Goal: Information Seeking & Learning: Learn about a topic

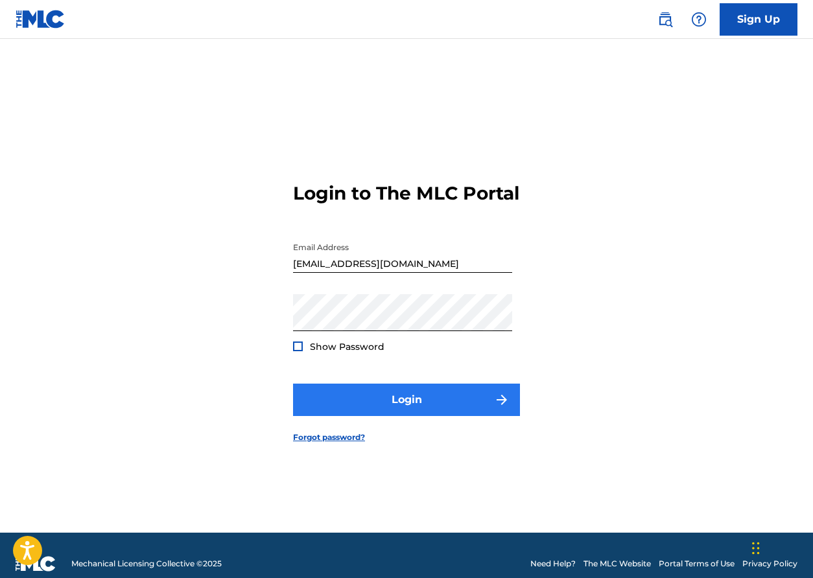
click at [411, 411] on button "Login" at bounding box center [406, 400] width 227 height 32
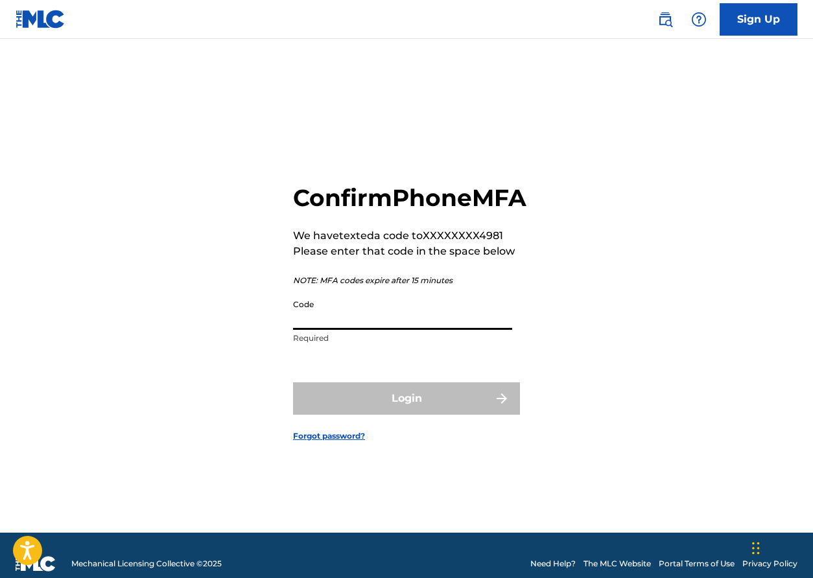
click at [338, 327] on input "Code" at bounding box center [402, 311] width 219 height 37
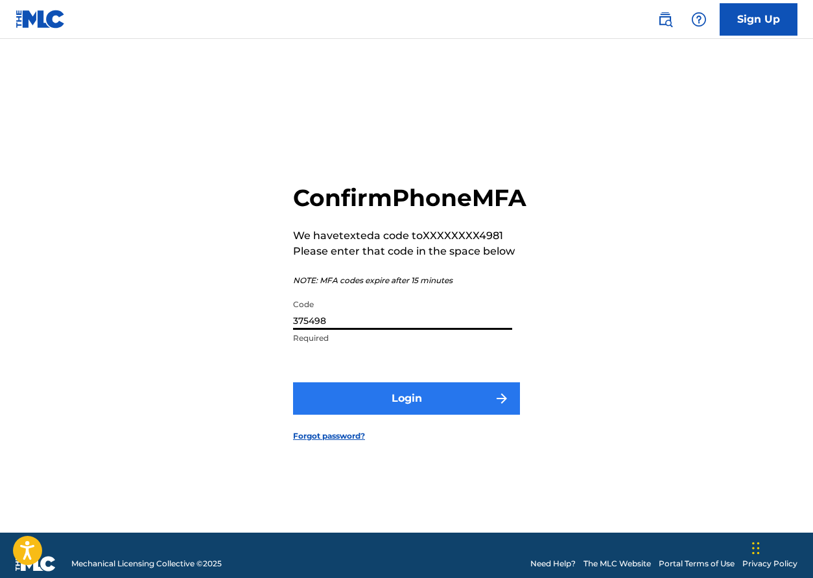
type input "375498"
click at [417, 413] on button "Login" at bounding box center [406, 398] width 227 height 32
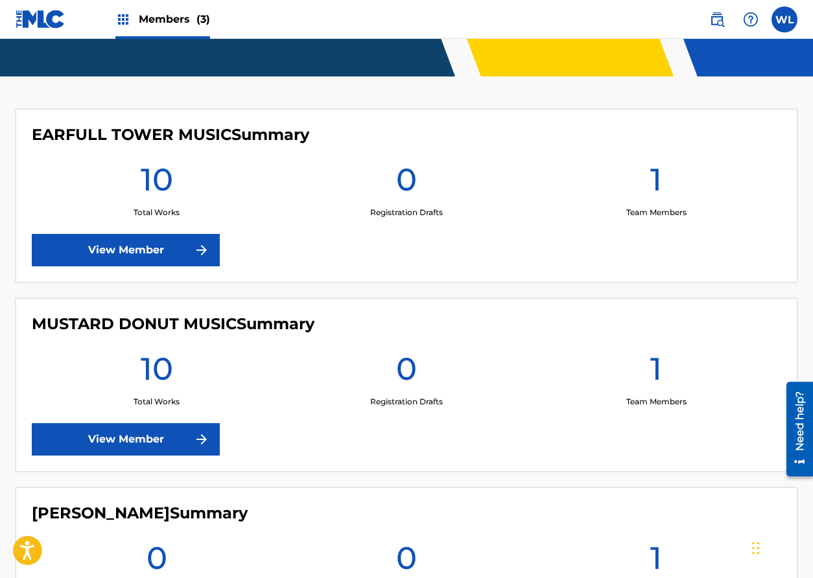
scroll to position [319, 0]
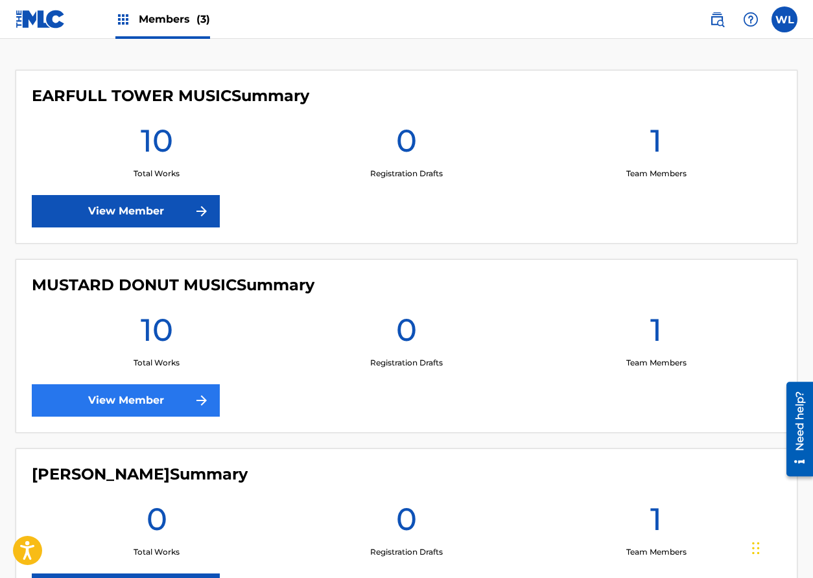
click at [148, 397] on link "View Member" at bounding box center [126, 400] width 188 height 32
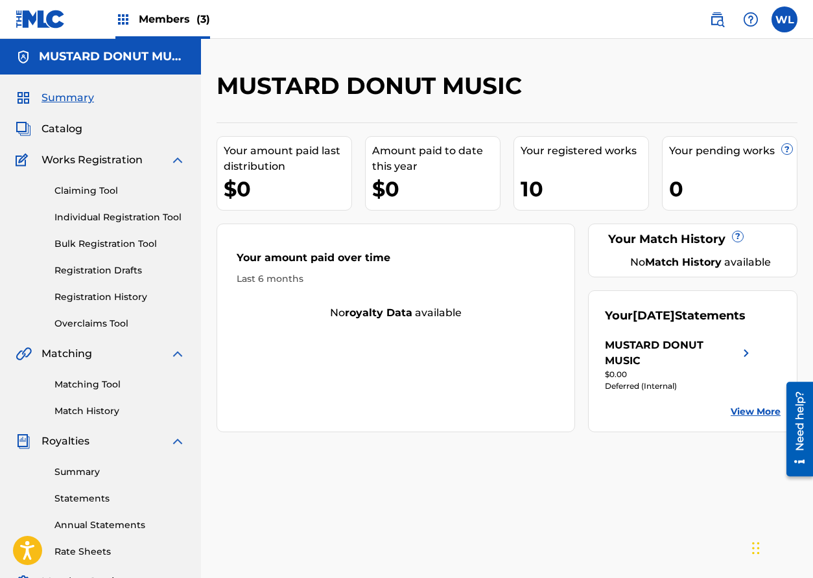
click at [166, 24] on span "Members (3)" at bounding box center [174, 19] width 71 height 15
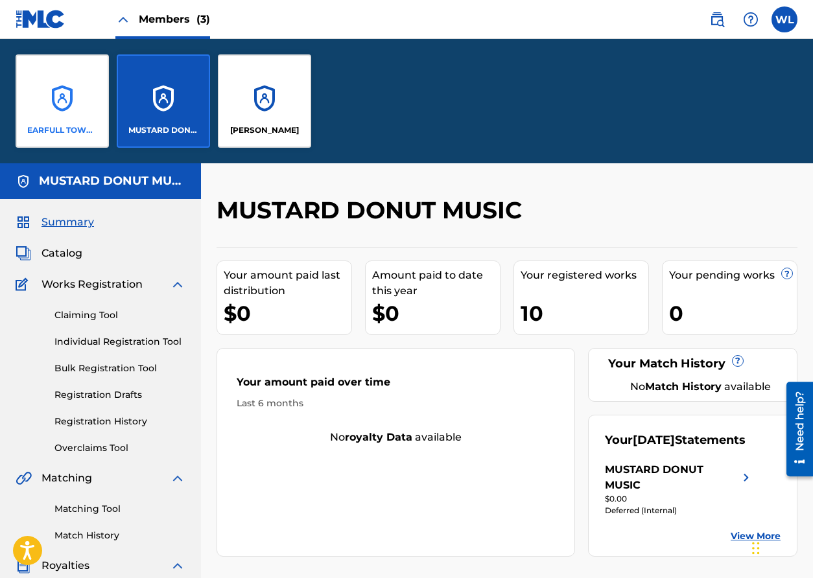
click at [81, 106] on div "EARFULL TOWER MUSIC" at bounding box center [62, 100] width 93 height 93
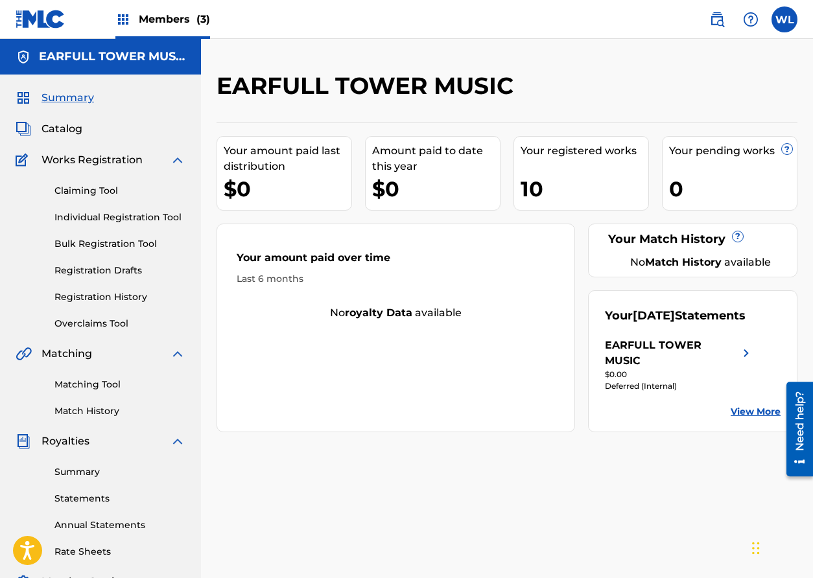
click at [69, 102] on span "Summary" at bounding box center [67, 98] width 52 height 16
click at [58, 128] on span "Catalog" at bounding box center [61, 129] width 41 height 16
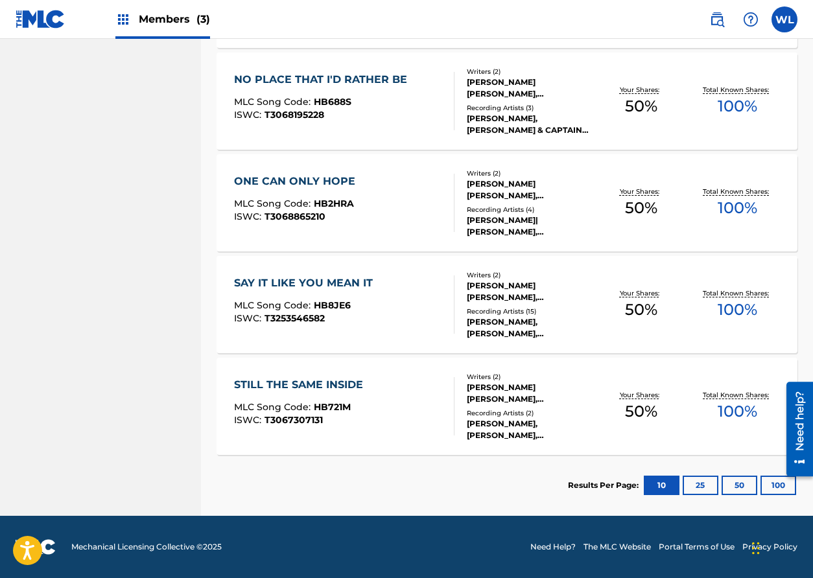
scroll to position [866, 0]
click at [335, 281] on div "SAY IT LIKE YOU MEAN IT" at bounding box center [306, 283] width 145 height 16
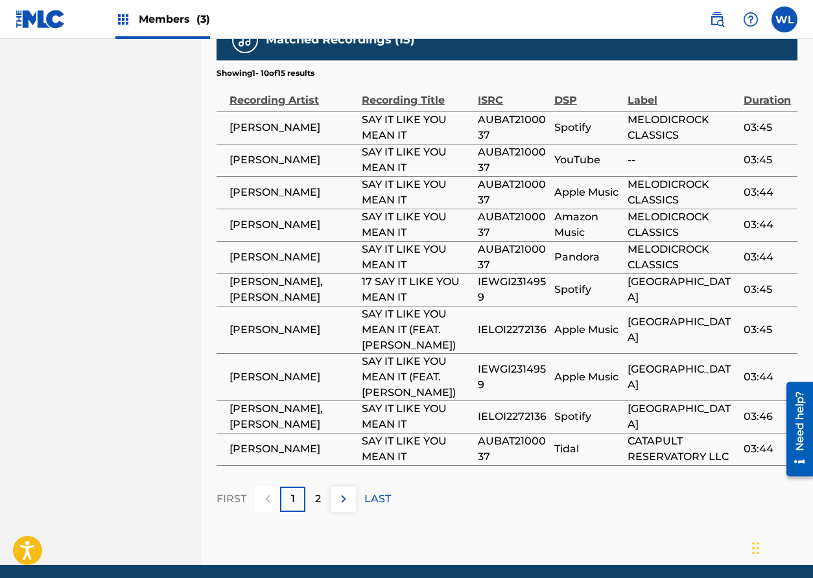
scroll to position [1119, 0]
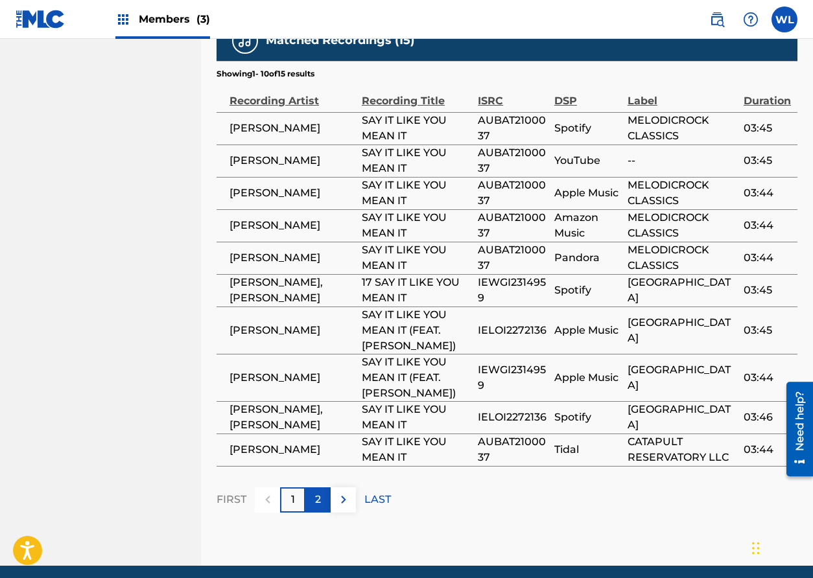
click at [318, 492] on p "2" at bounding box center [318, 500] width 6 height 16
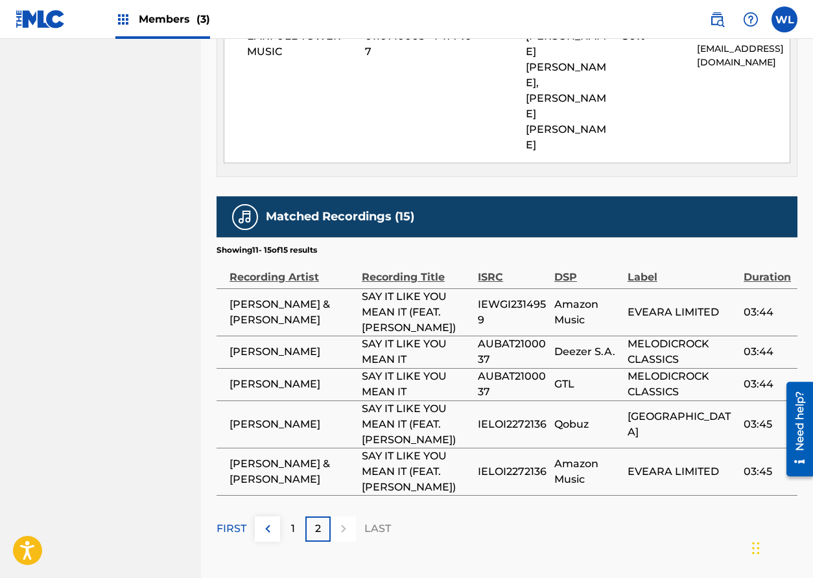
scroll to position [942, 0]
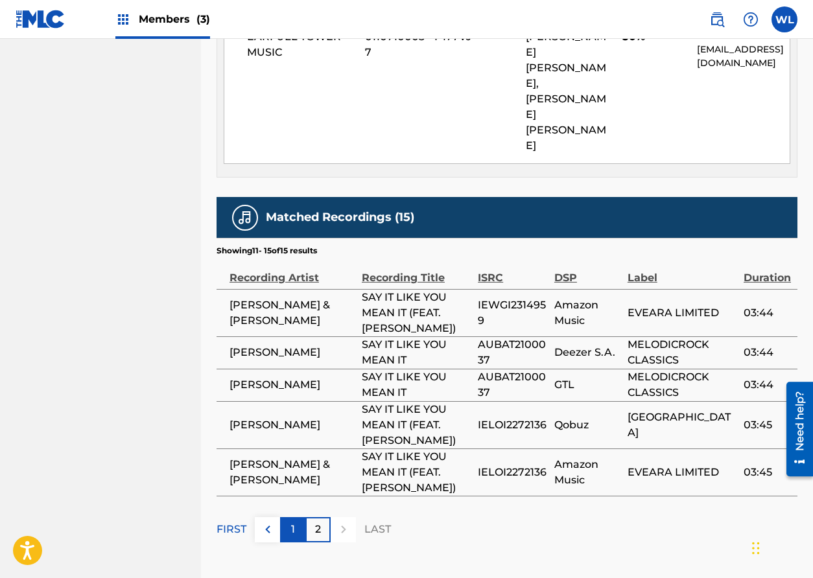
click at [294, 522] on p "1" at bounding box center [293, 530] width 4 height 16
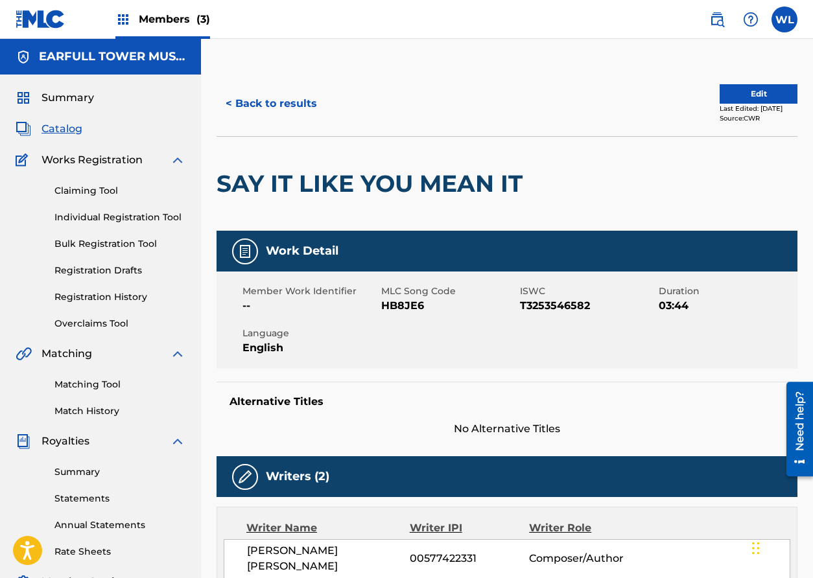
scroll to position [0, 0]
click at [167, 16] on span "Members (3)" at bounding box center [174, 19] width 71 height 15
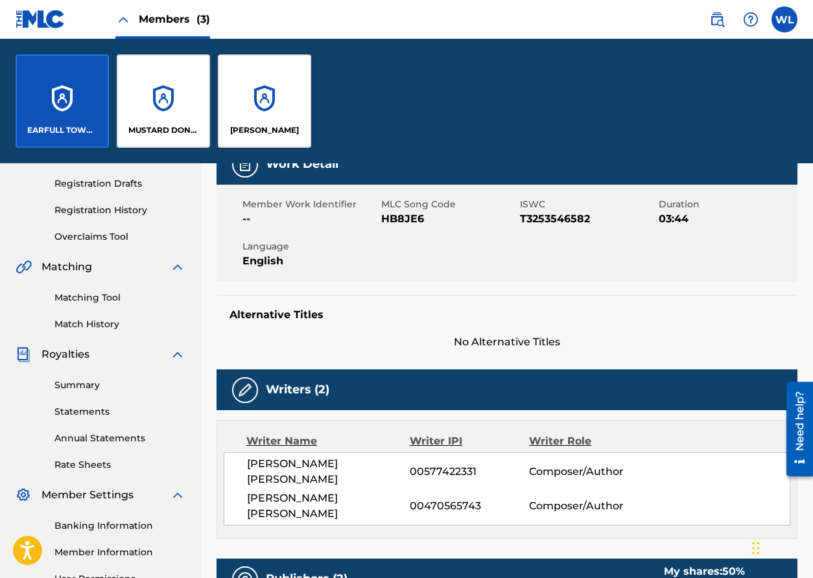
scroll to position [285, 0]
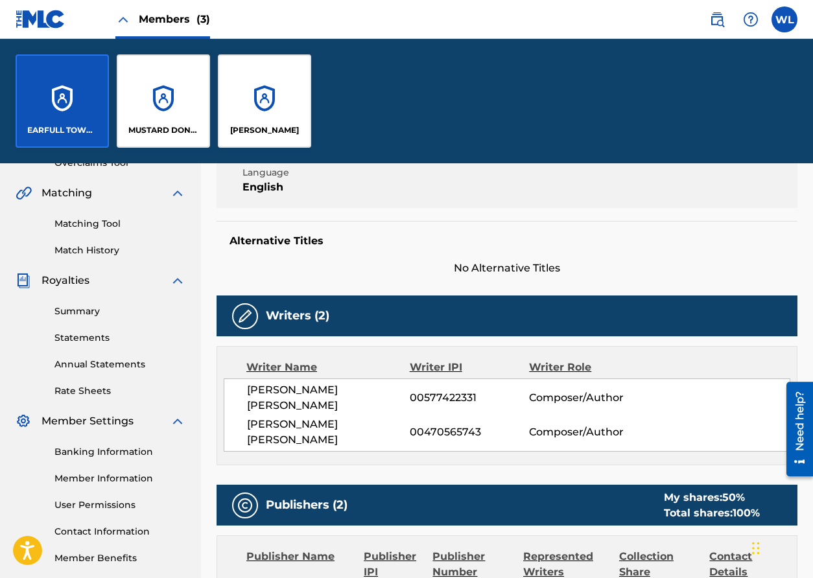
click at [343, 448] on div "Writer Name Writer IPI Writer Role [PERSON_NAME] [PERSON_NAME] 00577422331 Comp…" at bounding box center [506, 405] width 581 height 119
click at [178, 12] on span "Members (3)" at bounding box center [174, 19] width 71 height 15
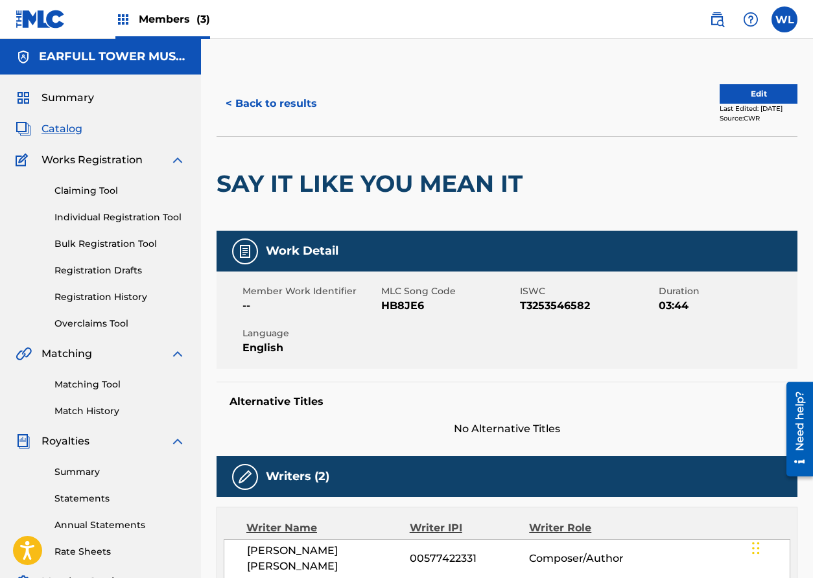
scroll to position [0, 0]
click at [266, 98] on button "< Back to results" at bounding box center [271, 103] width 110 height 32
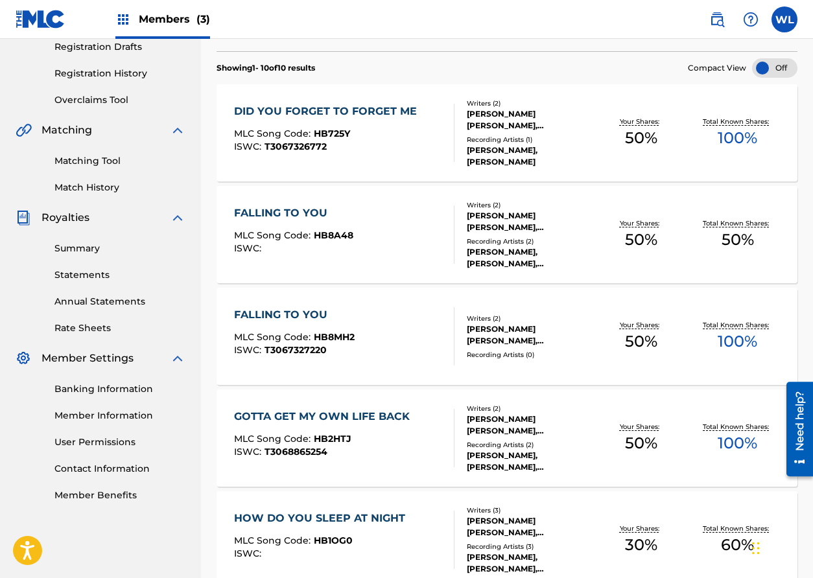
scroll to position [211, 0]
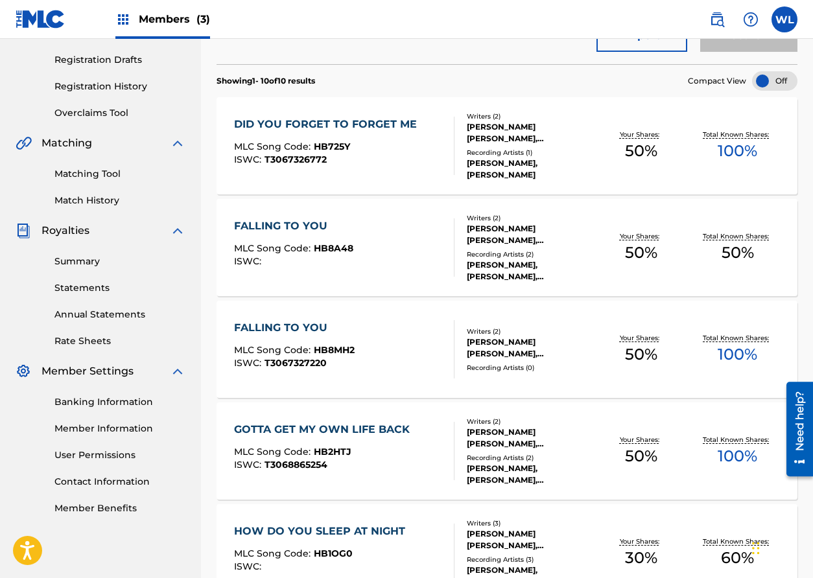
click at [308, 325] on div "FALLING TO YOU" at bounding box center [294, 328] width 121 height 16
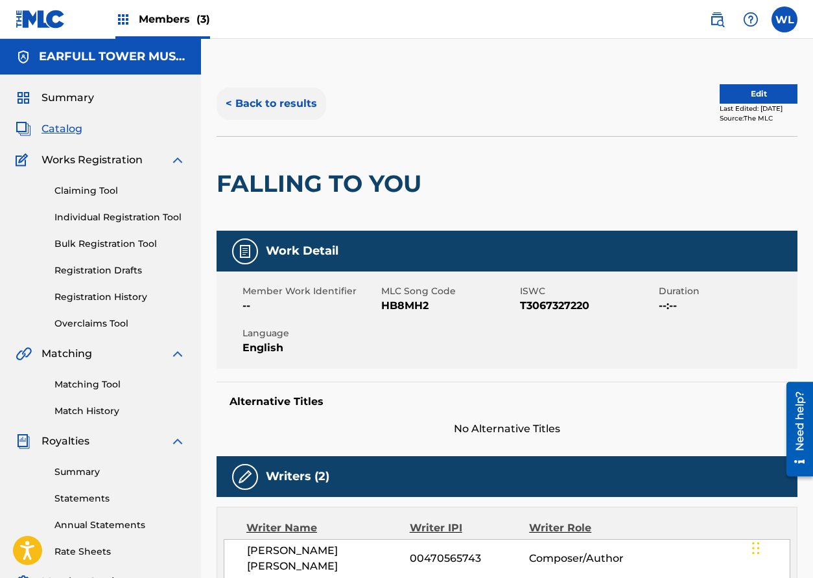
click at [274, 99] on button "< Back to results" at bounding box center [271, 103] width 110 height 32
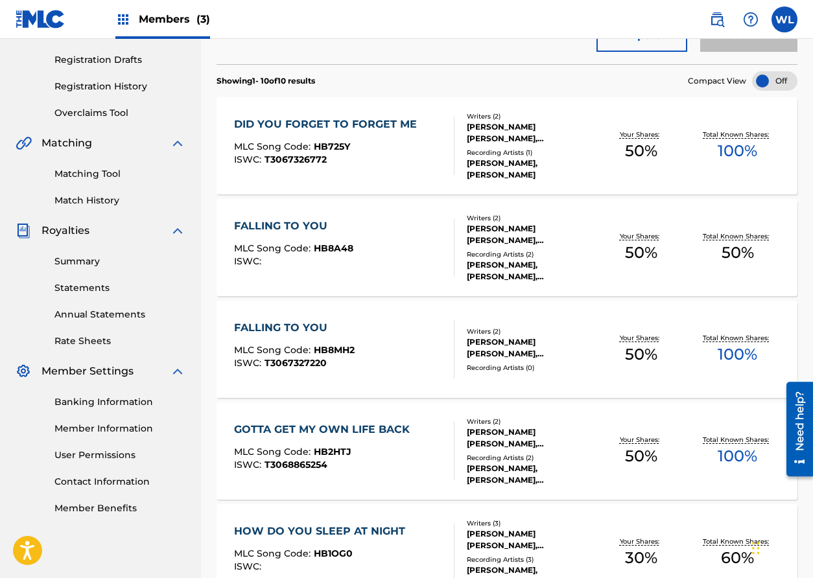
click at [305, 224] on div "FALLING TO YOU" at bounding box center [293, 226] width 119 height 16
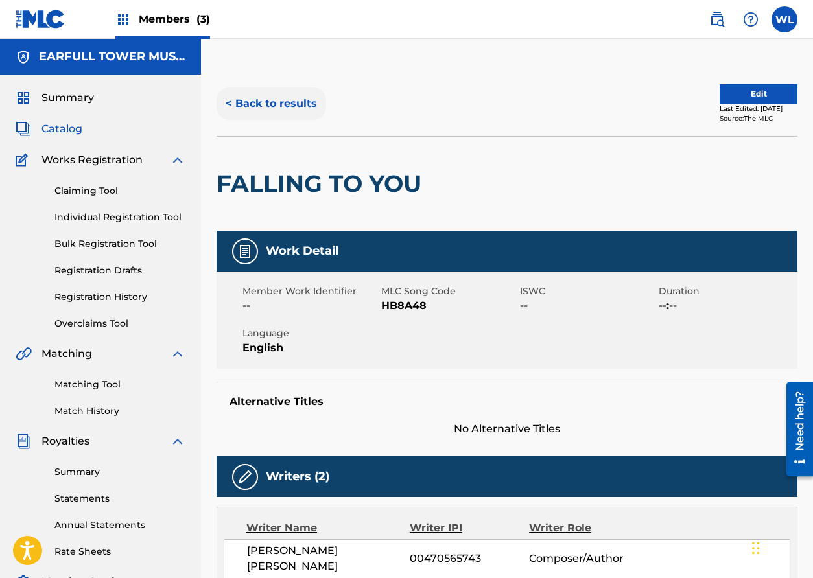
click at [294, 103] on button "< Back to results" at bounding box center [271, 103] width 110 height 32
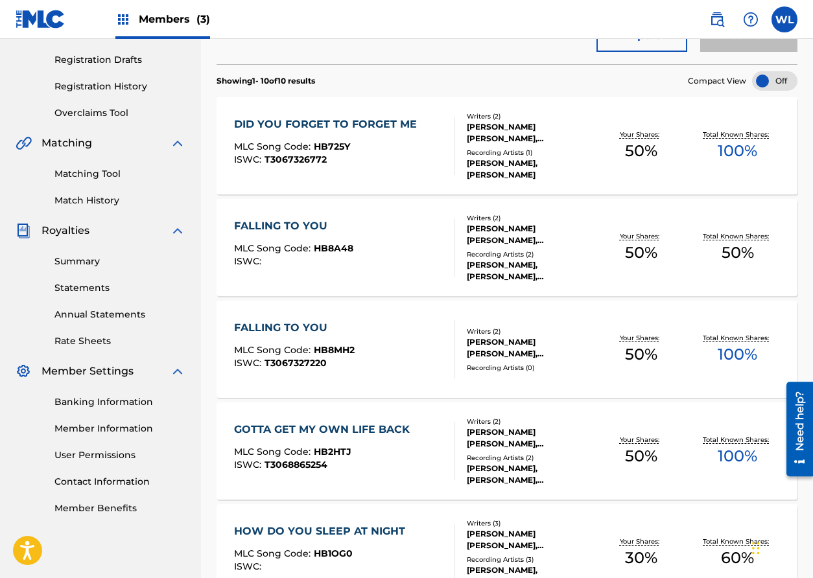
click at [373, 124] on div "DID YOU FORGET TO FORGET ME" at bounding box center [328, 125] width 189 height 16
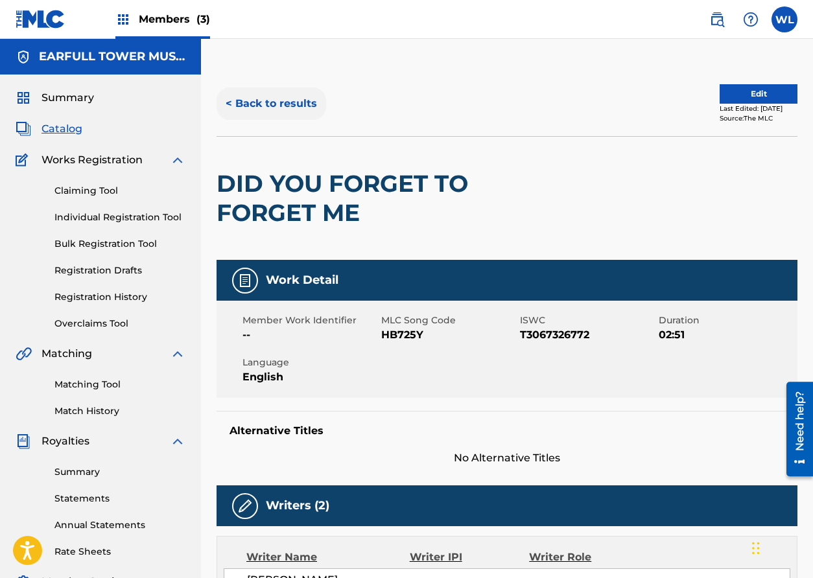
click at [295, 100] on button "< Back to results" at bounding box center [271, 103] width 110 height 32
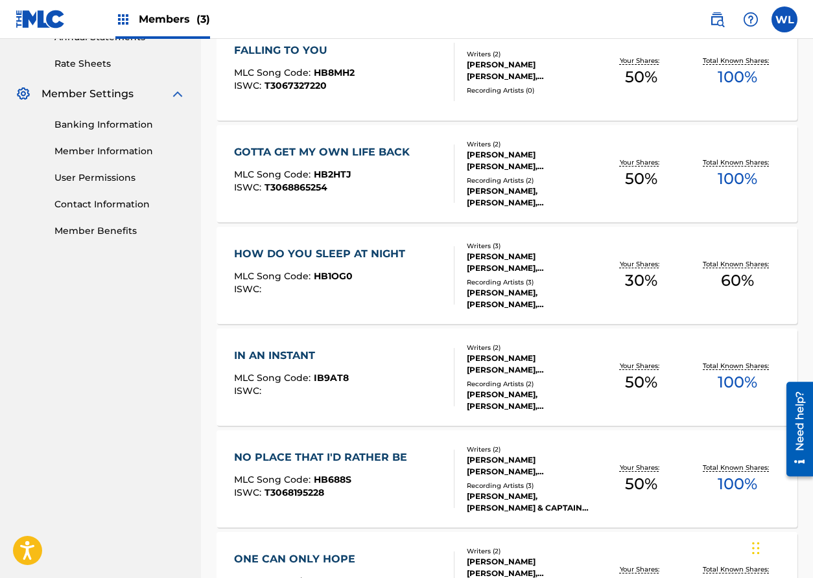
scroll to position [581, 0]
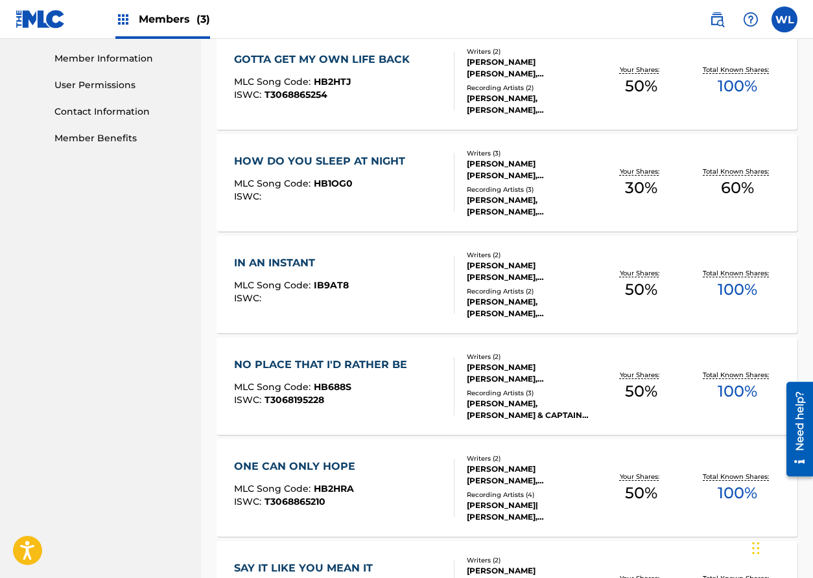
click at [356, 159] on div "HOW DO YOU SLEEP AT NIGHT" at bounding box center [323, 162] width 178 height 16
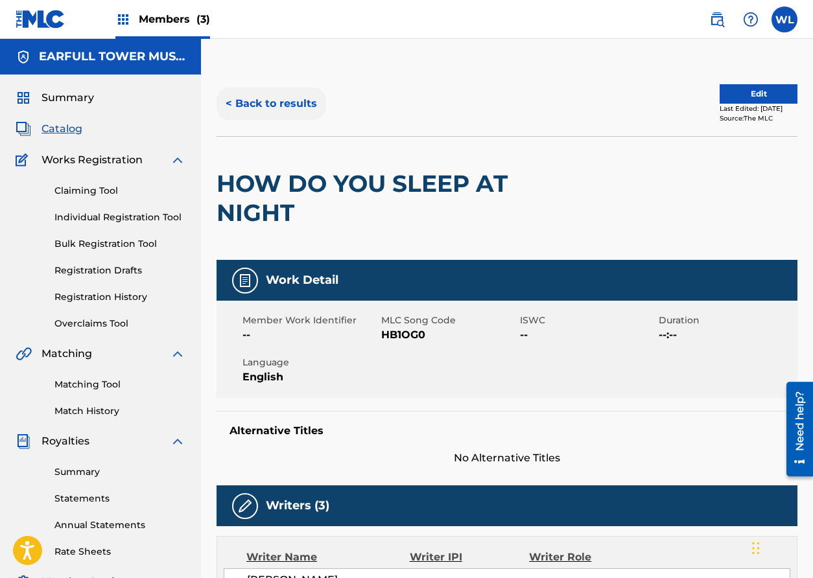
click at [282, 104] on button "< Back to results" at bounding box center [271, 103] width 110 height 32
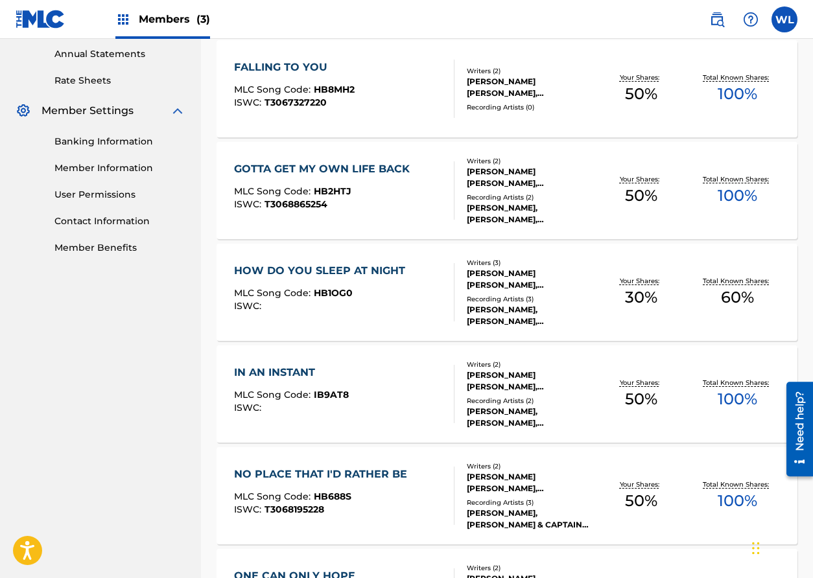
scroll to position [503, 0]
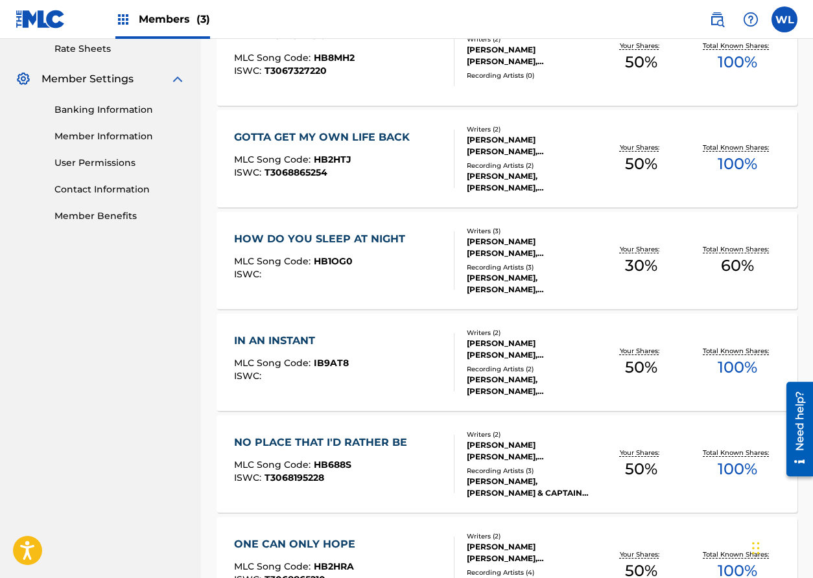
click at [299, 342] on div "IN AN INSTANT" at bounding box center [291, 341] width 115 height 16
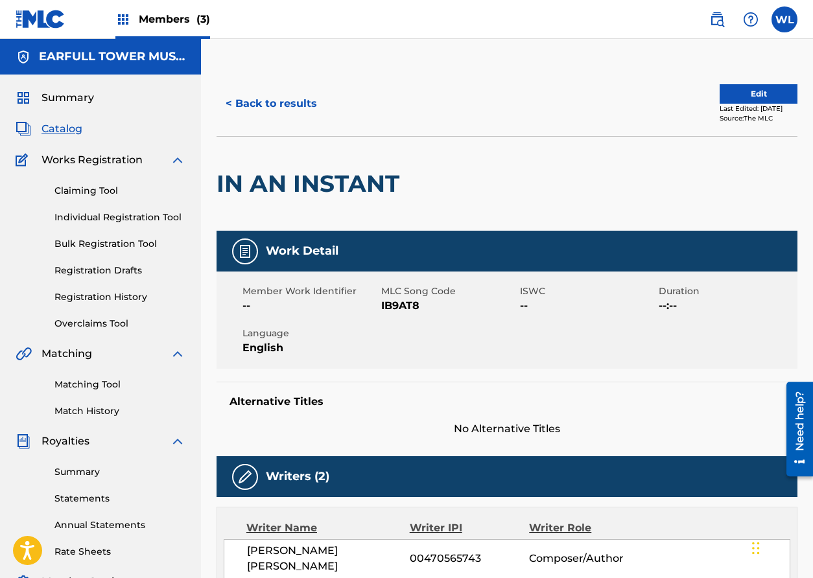
click at [173, 17] on span "Members (3)" at bounding box center [174, 19] width 71 height 15
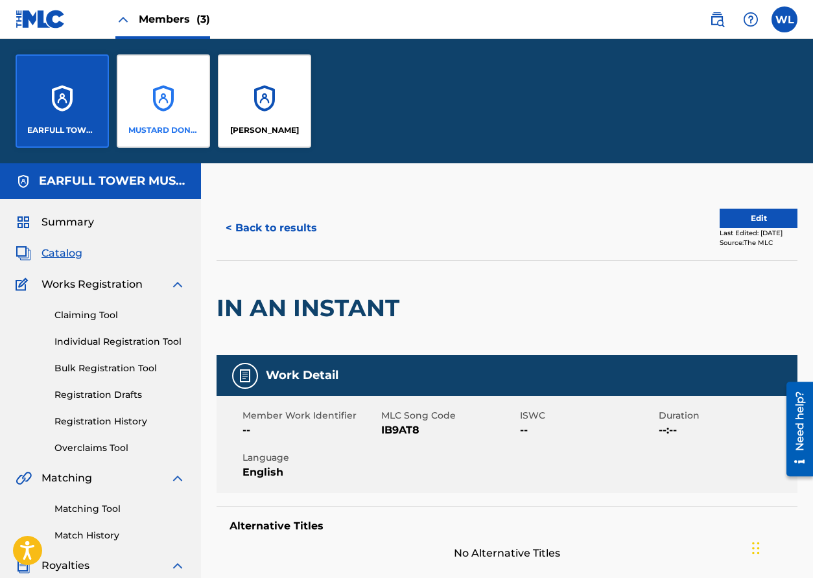
click at [176, 104] on div "MUSTARD DONUT MUSIC" at bounding box center [163, 100] width 93 height 93
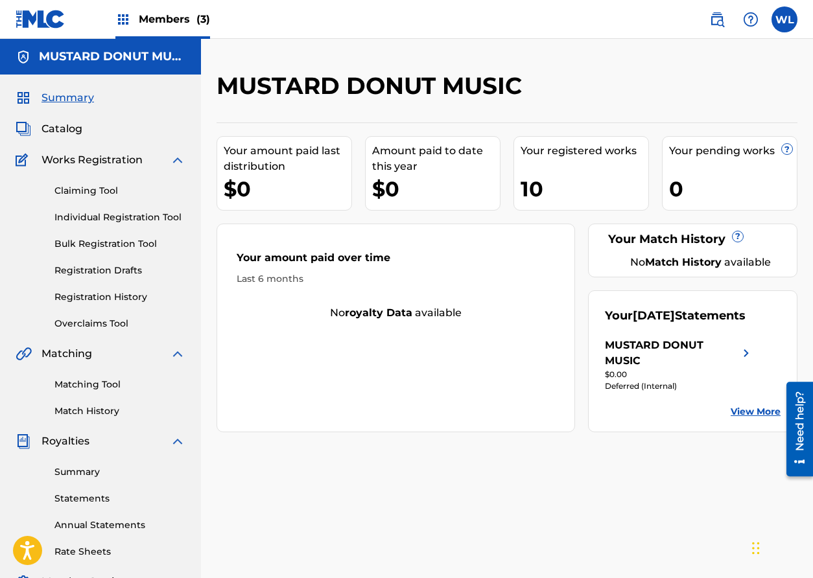
click at [66, 119] on div "Summary Catalog Works Registration Claiming Tool Individual Registration Tool B…" at bounding box center [100, 408] width 201 height 667
click at [66, 124] on span "Catalog" at bounding box center [61, 129] width 41 height 16
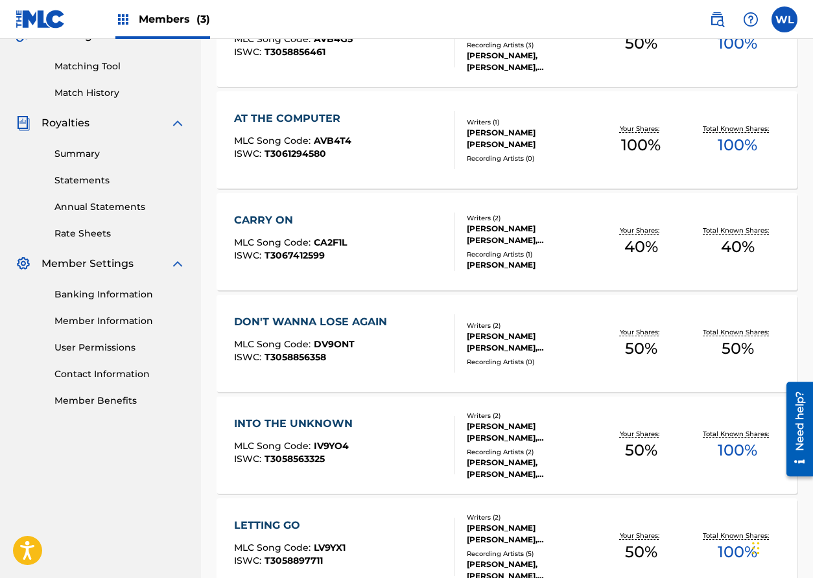
scroll to position [320, 0]
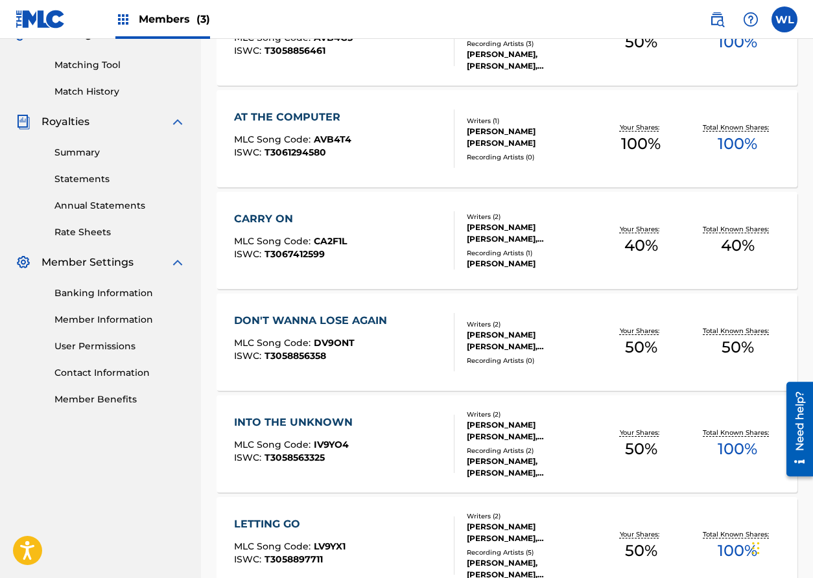
click at [298, 115] on div "AT THE COMPUTER" at bounding box center [292, 118] width 117 height 16
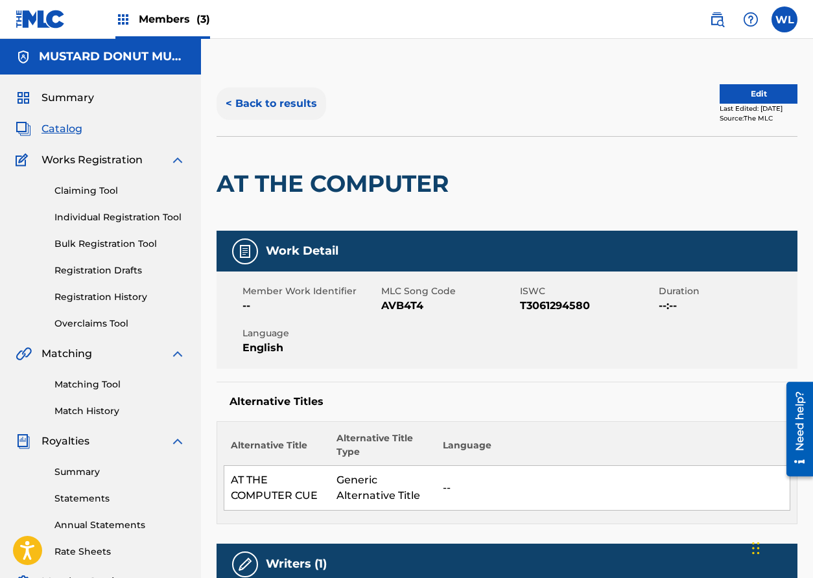
click at [240, 110] on button "< Back to results" at bounding box center [271, 103] width 110 height 32
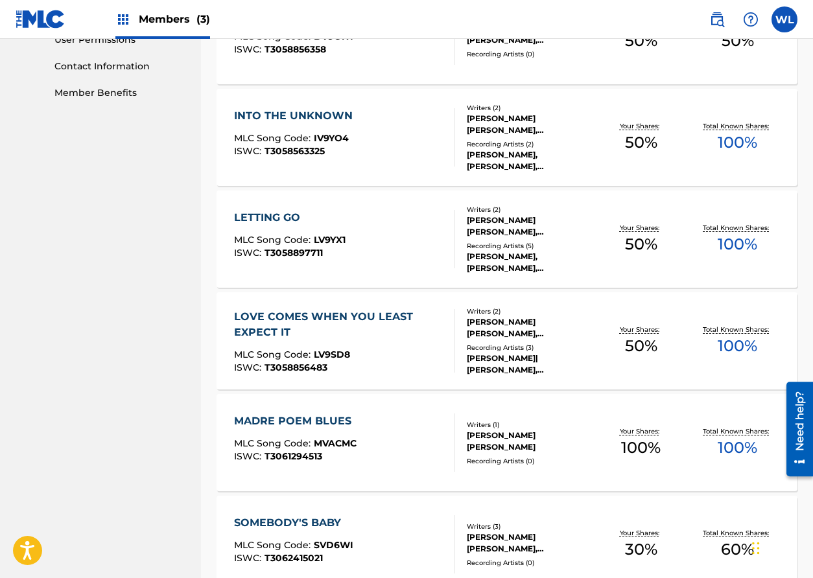
scroll to position [675, 0]
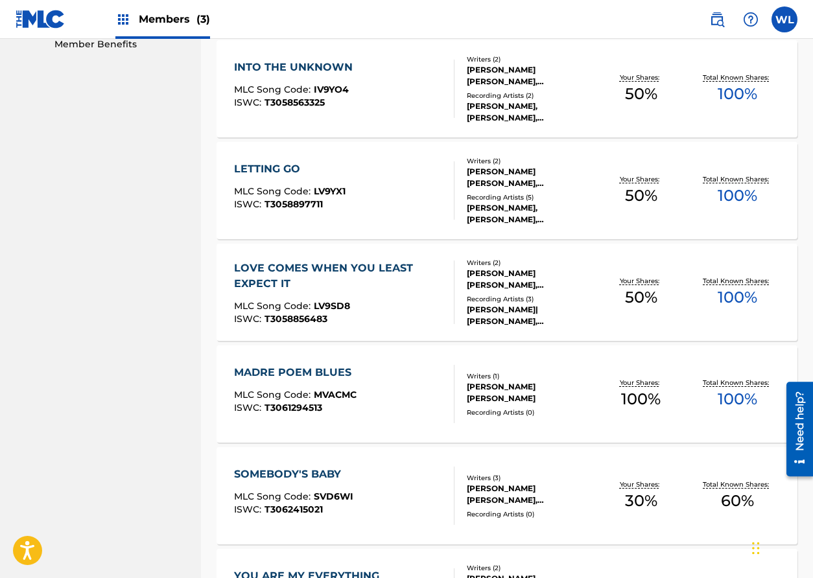
click at [283, 167] on div "LETTING GO" at bounding box center [289, 169] width 111 height 16
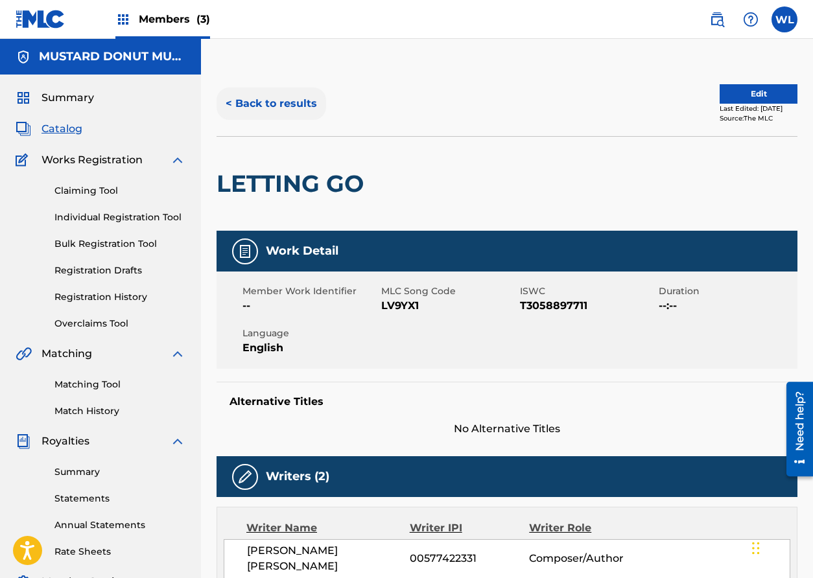
click at [244, 102] on button "< Back to results" at bounding box center [271, 103] width 110 height 32
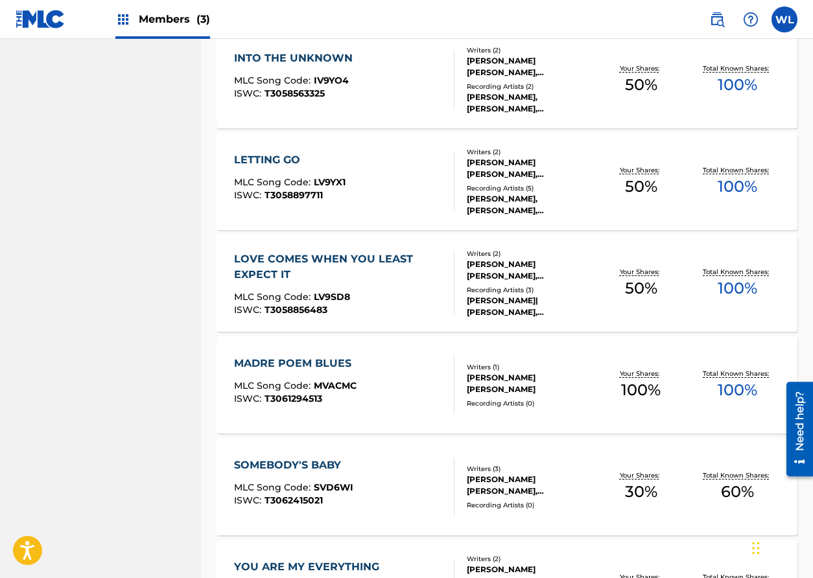
scroll to position [684, 0]
click at [283, 159] on div "LETTING GO" at bounding box center [289, 160] width 111 height 16
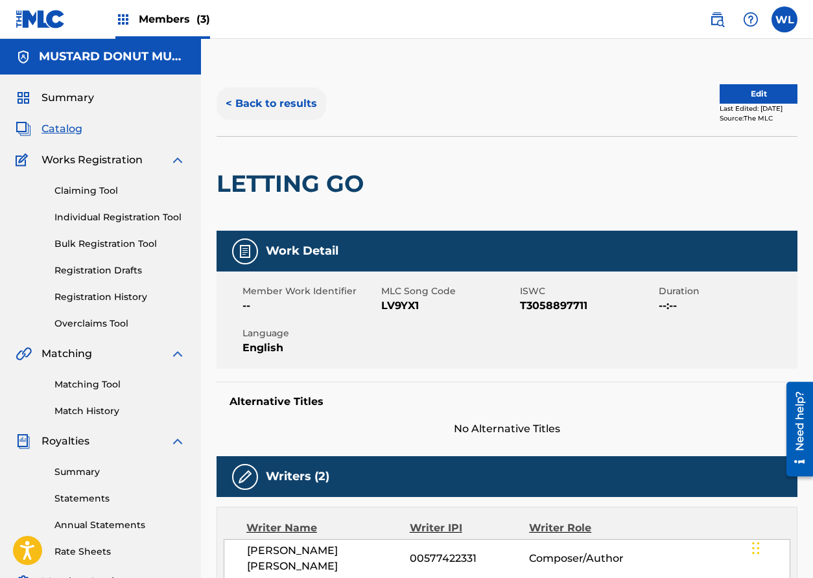
click at [287, 100] on button "< Back to results" at bounding box center [271, 103] width 110 height 32
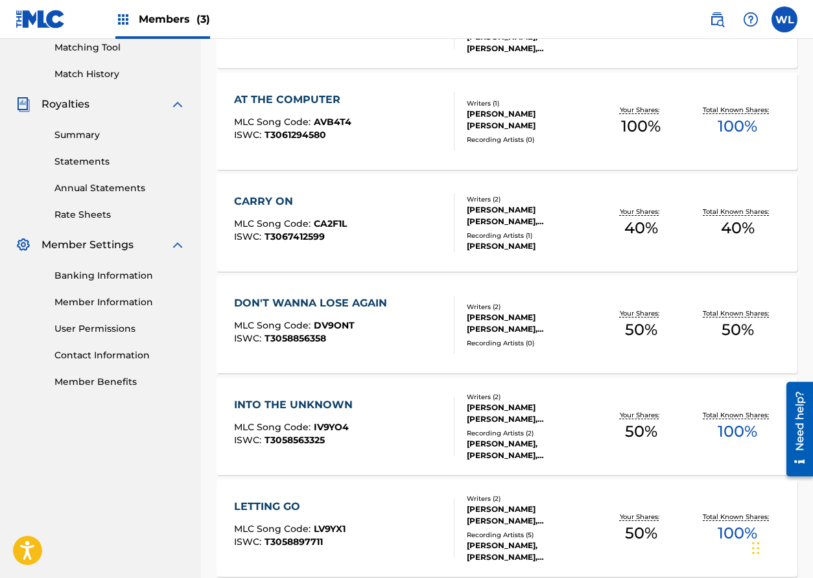
scroll to position [327, 0]
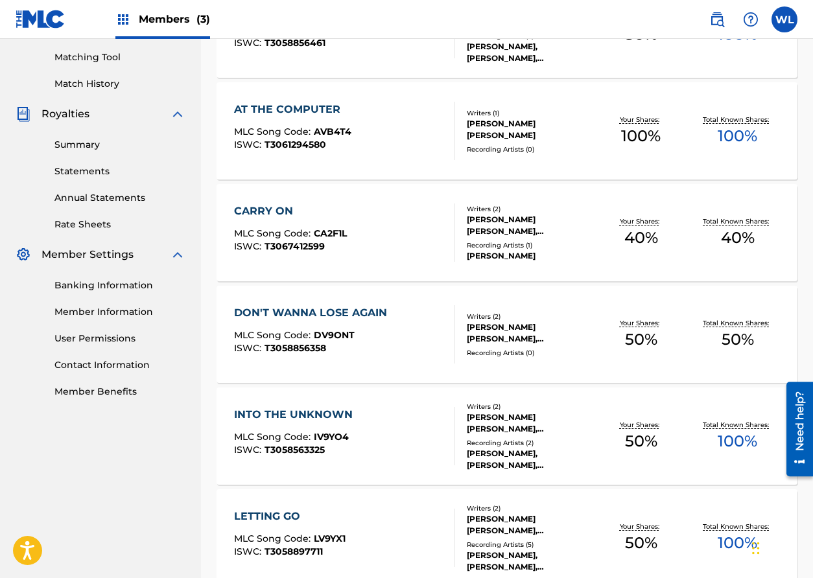
click at [281, 210] on div "CARRY ON" at bounding box center [290, 212] width 113 height 16
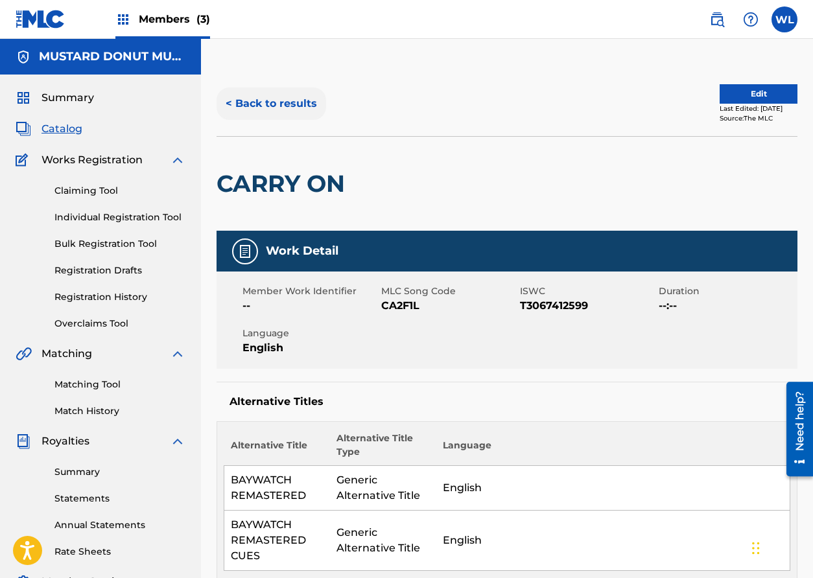
click at [258, 102] on button "< Back to results" at bounding box center [271, 103] width 110 height 32
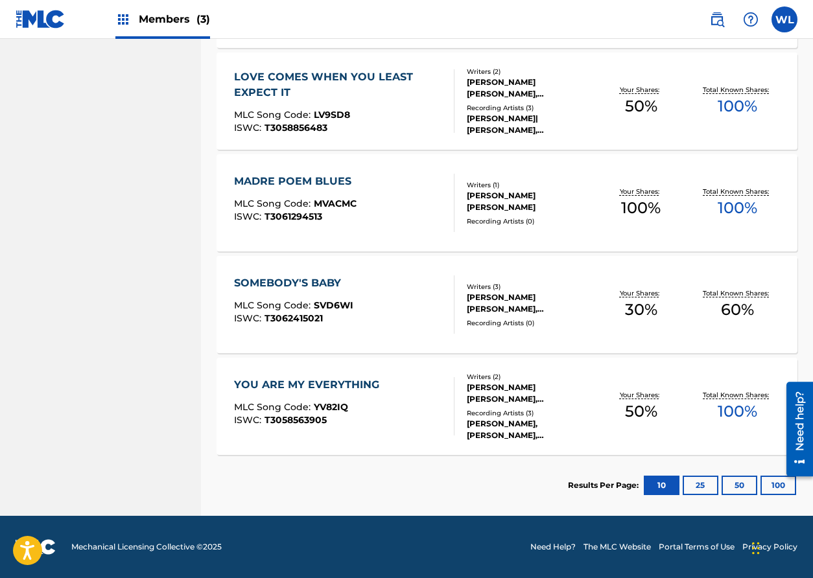
scroll to position [866, 0]
click at [305, 75] on div "LOVE COMES WHEN YOU LEAST EXPECT IT" at bounding box center [338, 84] width 209 height 31
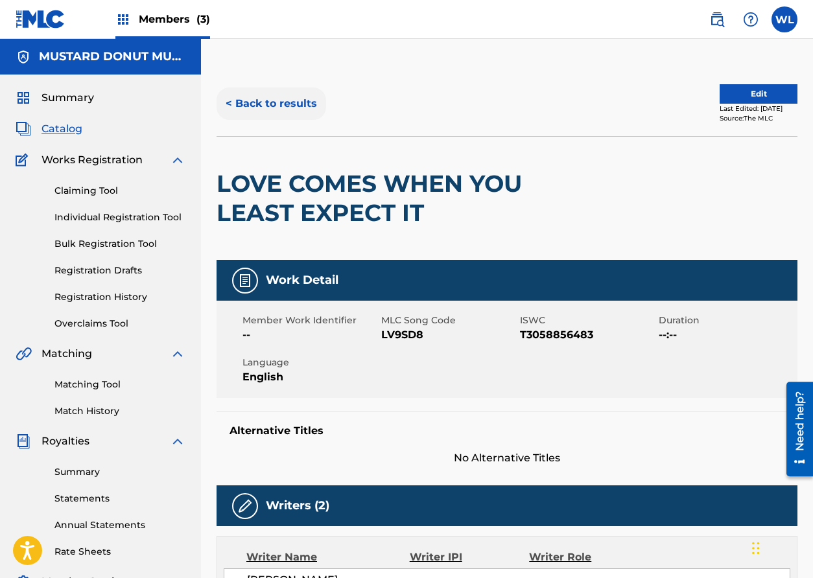
click at [294, 102] on button "< Back to results" at bounding box center [271, 103] width 110 height 32
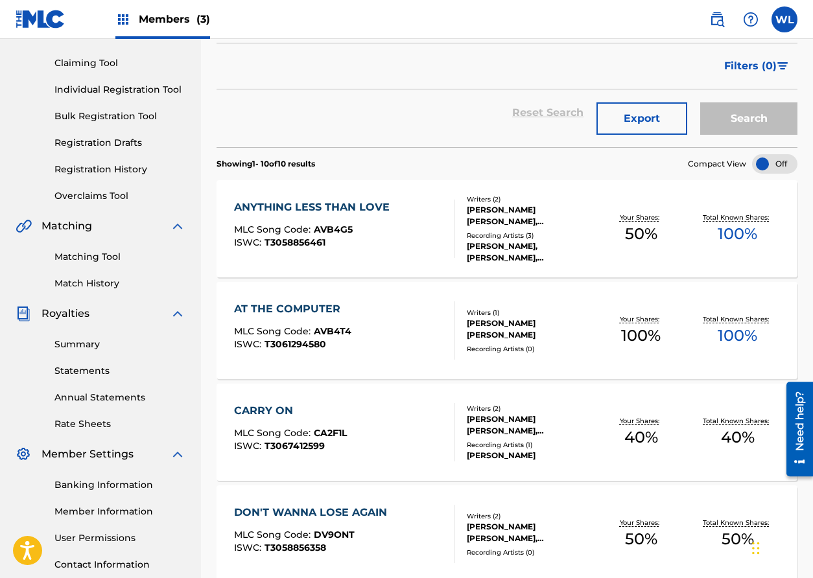
scroll to position [126, 0]
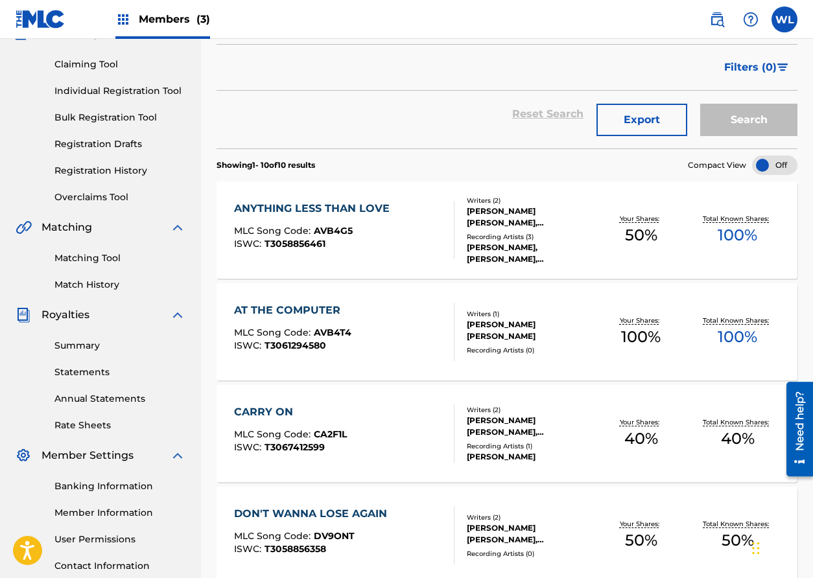
click at [331, 200] on div "ANYTHING LESS THAN LOVE MLC Song Code : AVB4G5 ISWC : T3058856461 Writers ( 2 )…" at bounding box center [506, 229] width 581 height 97
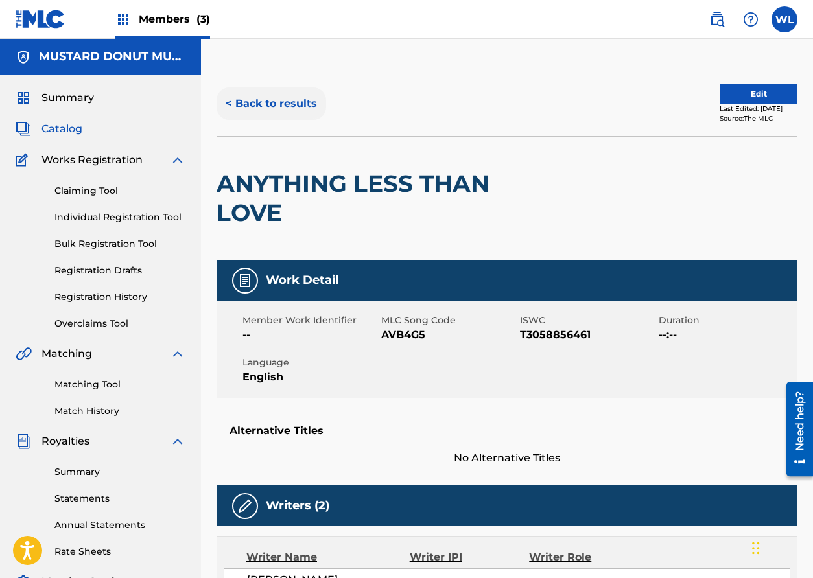
click at [286, 98] on button "< Back to results" at bounding box center [271, 103] width 110 height 32
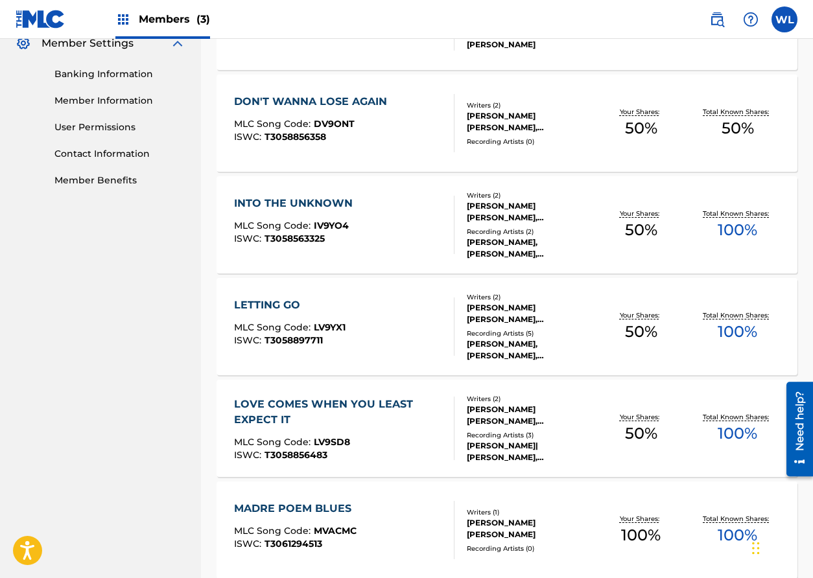
scroll to position [622, 0]
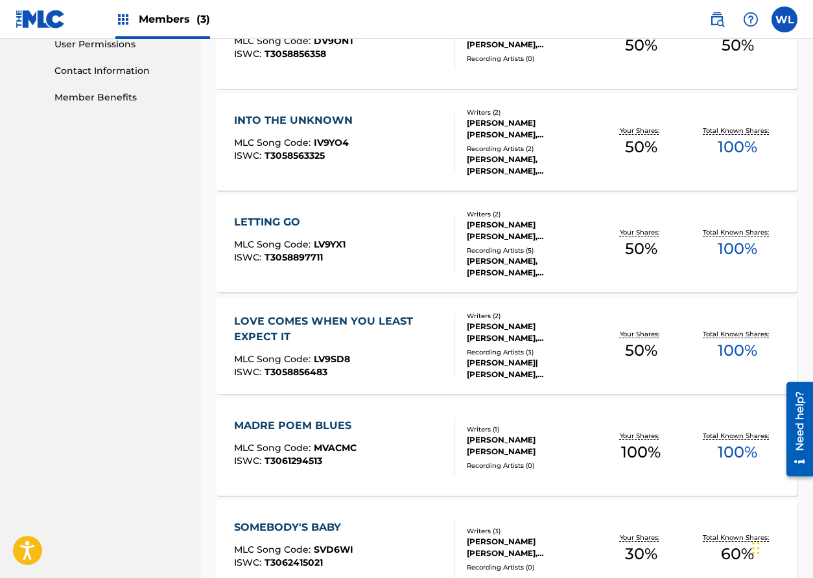
click at [310, 120] on div "INTO THE UNKNOWN" at bounding box center [296, 121] width 125 height 16
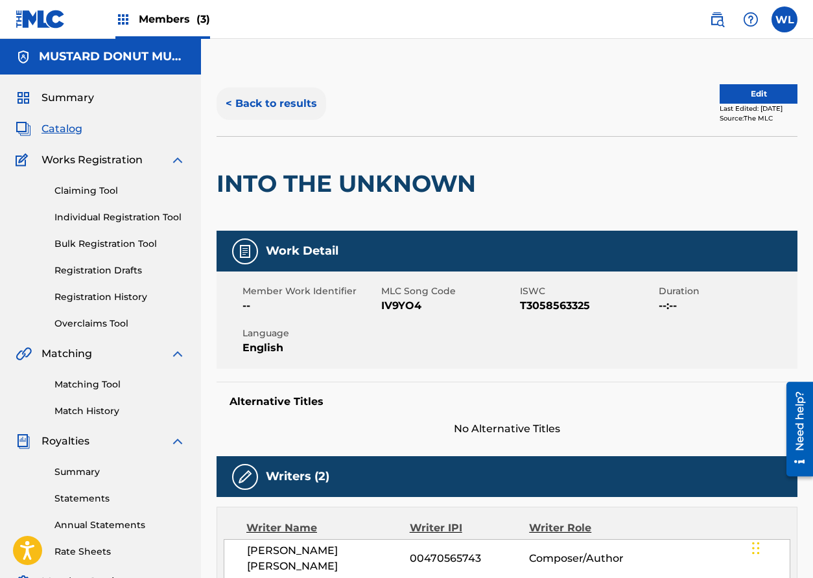
click at [270, 102] on button "< Back to results" at bounding box center [271, 103] width 110 height 32
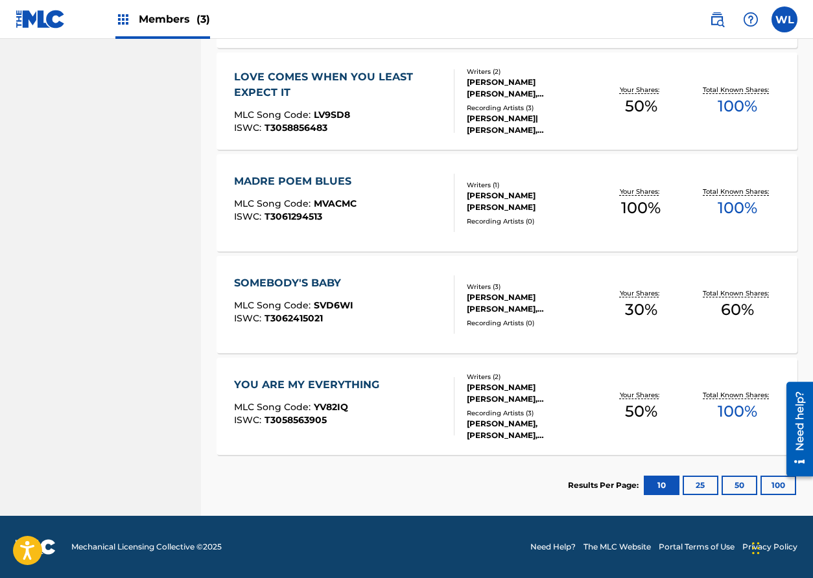
scroll to position [866, 0]
click at [323, 272] on div "SOMEBODY'S BABY MLC Song Code : SVD6WI ISWC : T3062415021 Writers ( 3 ) [PERSON…" at bounding box center [506, 304] width 581 height 97
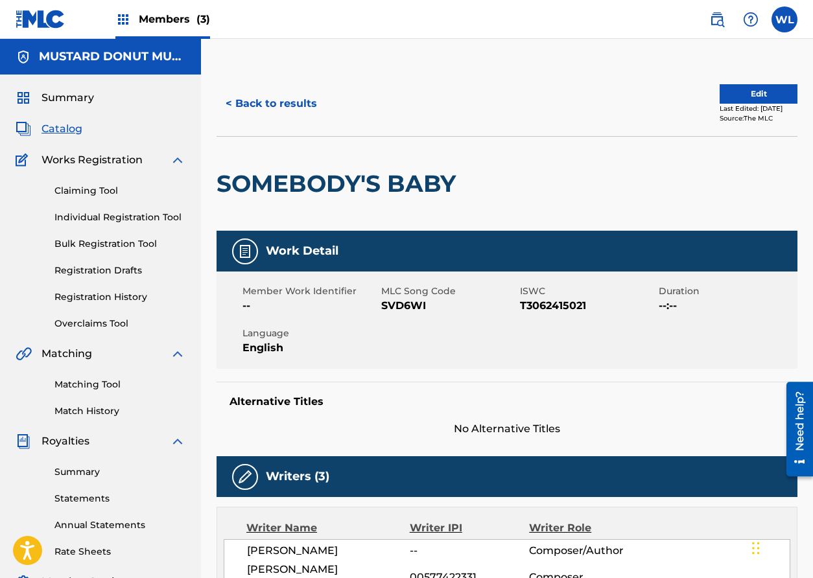
scroll to position [-1, 0]
click at [268, 97] on button "< Back to results" at bounding box center [271, 103] width 110 height 32
